Goal: Task Accomplishment & Management: Manage account settings

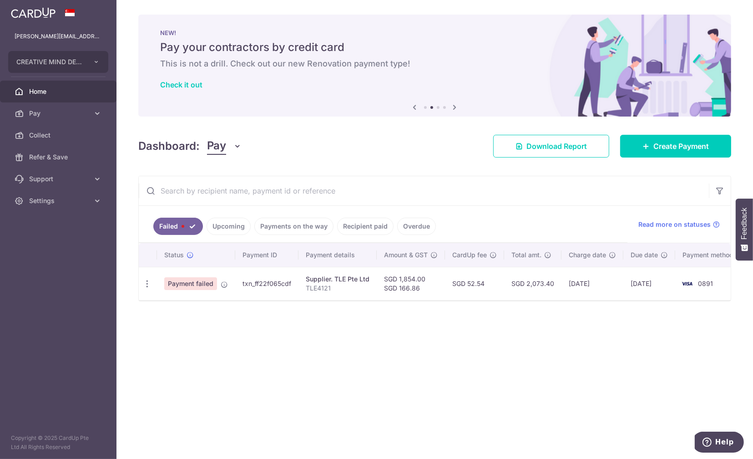
click at [193, 283] on span "Payment failed" at bounding box center [190, 283] width 53 height 13
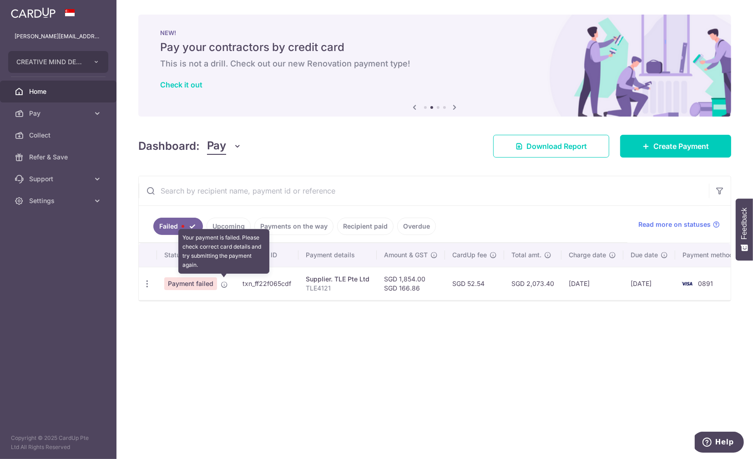
click at [221, 283] on icon at bounding box center [224, 284] width 7 height 7
click at [224, 284] on icon at bounding box center [224, 284] width 7 height 7
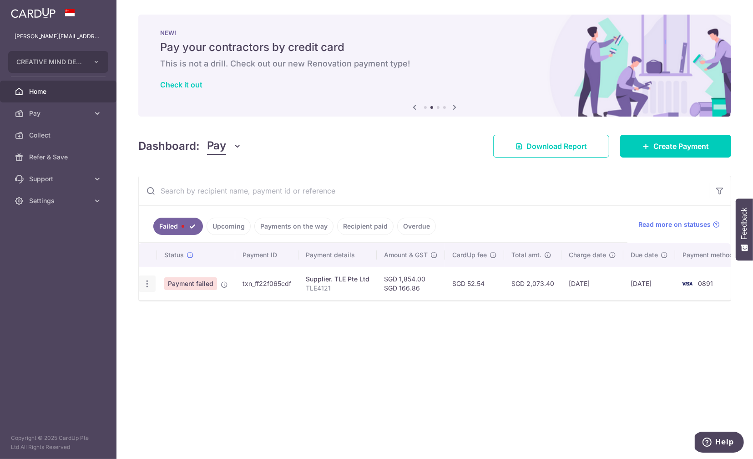
click at [147, 282] on icon "button" at bounding box center [147, 284] width 10 height 10
click at [176, 306] on span "Update payment" at bounding box center [196, 308] width 62 height 11
radio input "true"
type input "1,854.00"
type input "166.86"
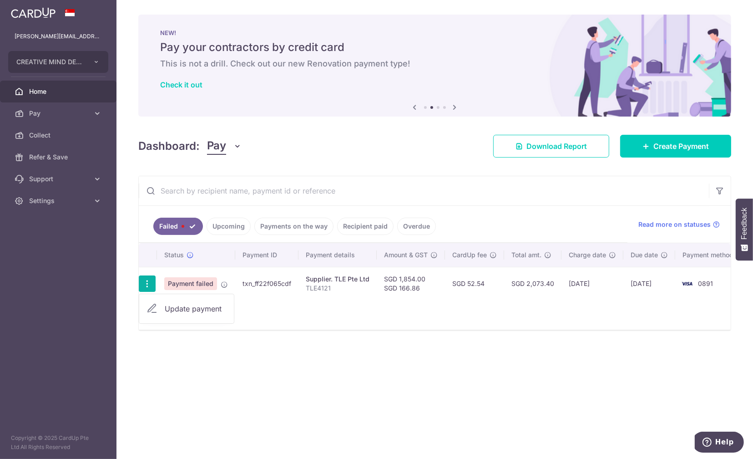
type input "TLE4121"
type input "Nim Collection"
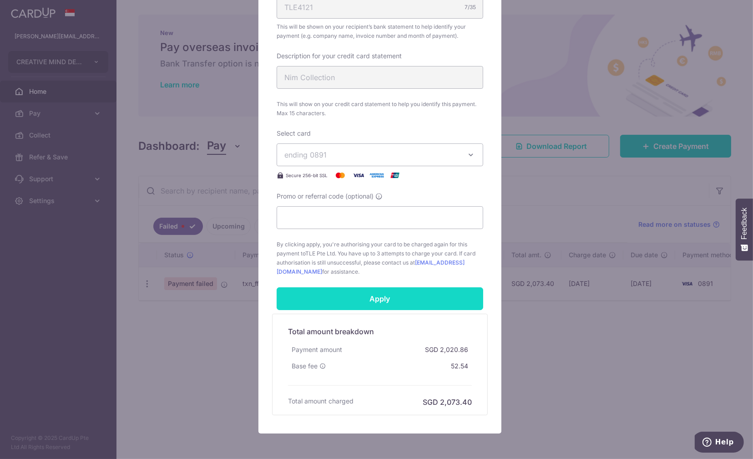
scroll to position [217, 0]
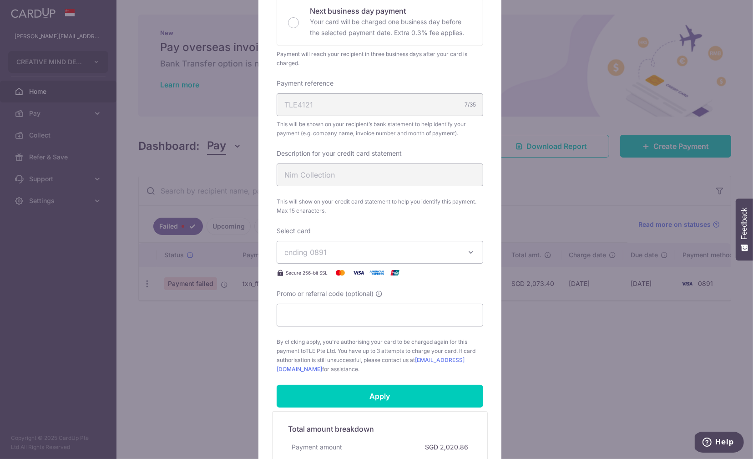
click at [467, 253] on icon "button" at bounding box center [470, 252] width 9 height 9
click at [312, 294] on span "**** 0891" at bounding box center [323, 294] width 34 height 11
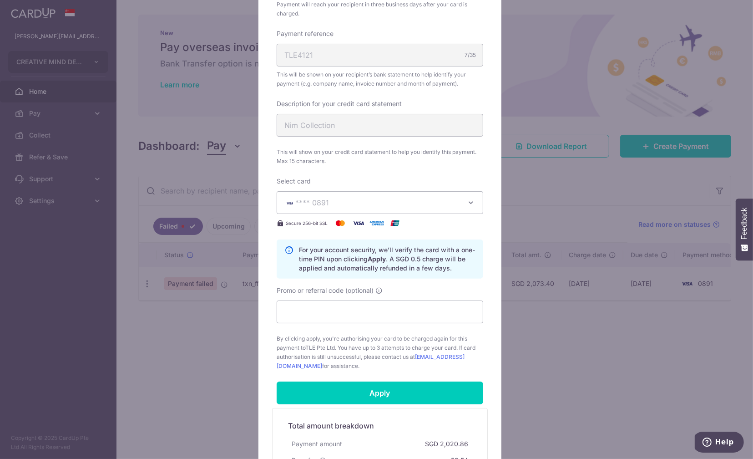
scroll to position [354, 0]
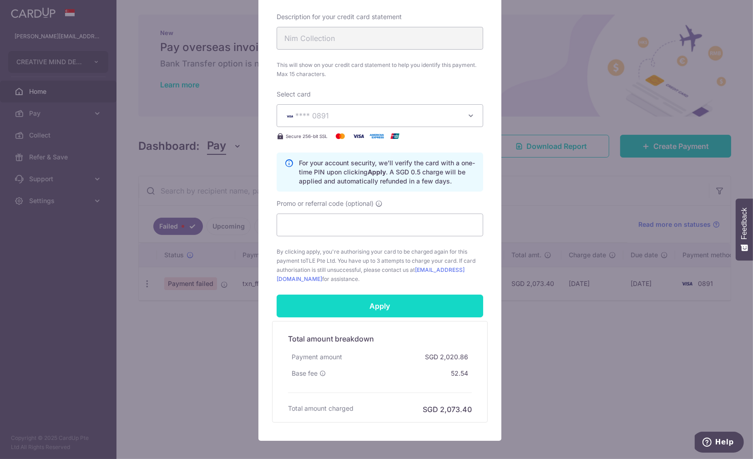
click at [379, 305] on input "Apply" at bounding box center [380, 305] width 207 height 23
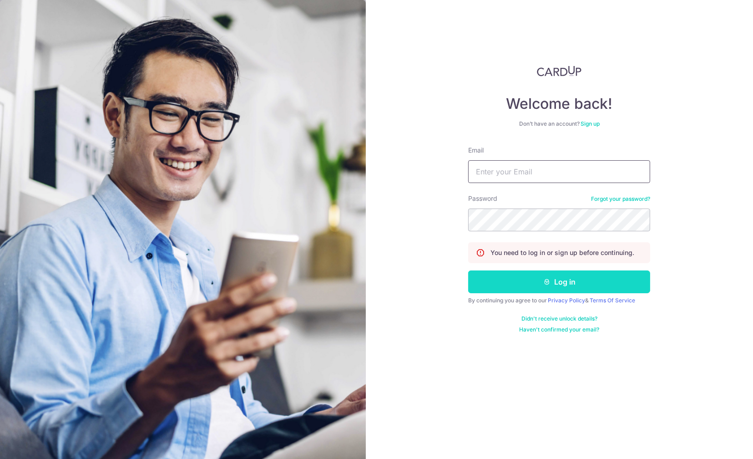
type input "[PERSON_NAME][EMAIL_ADDRESS][DOMAIN_NAME]"
click at [573, 283] on button "Log in" at bounding box center [559, 281] width 182 height 23
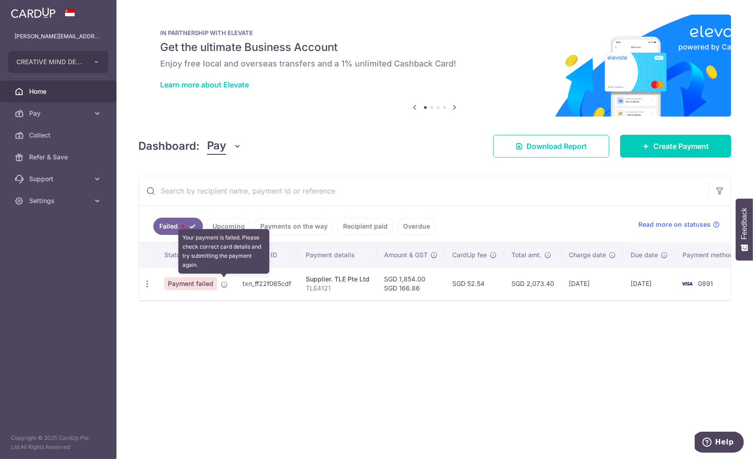
click at [222, 283] on icon at bounding box center [224, 284] width 7 height 7
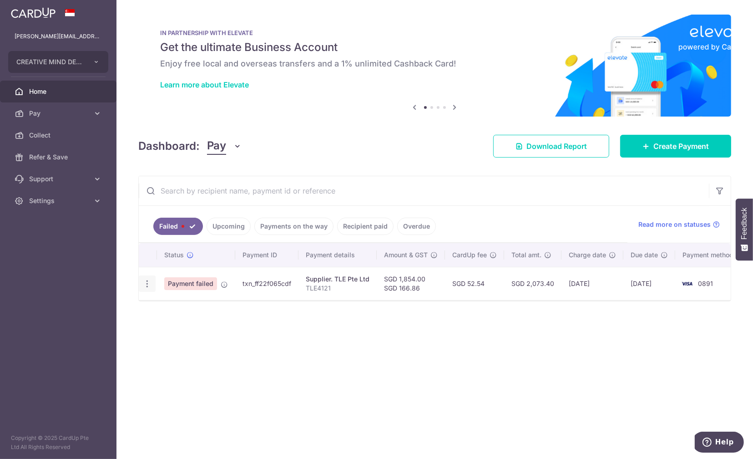
click at [145, 282] on icon "button" at bounding box center [147, 284] width 10 height 10
click at [451, 395] on div "× Pause Schedule Pause all future payments in this series Pause just this one p…" at bounding box center [434, 229] width 637 height 459
